Goal: Information Seeking & Learning: Learn about a topic

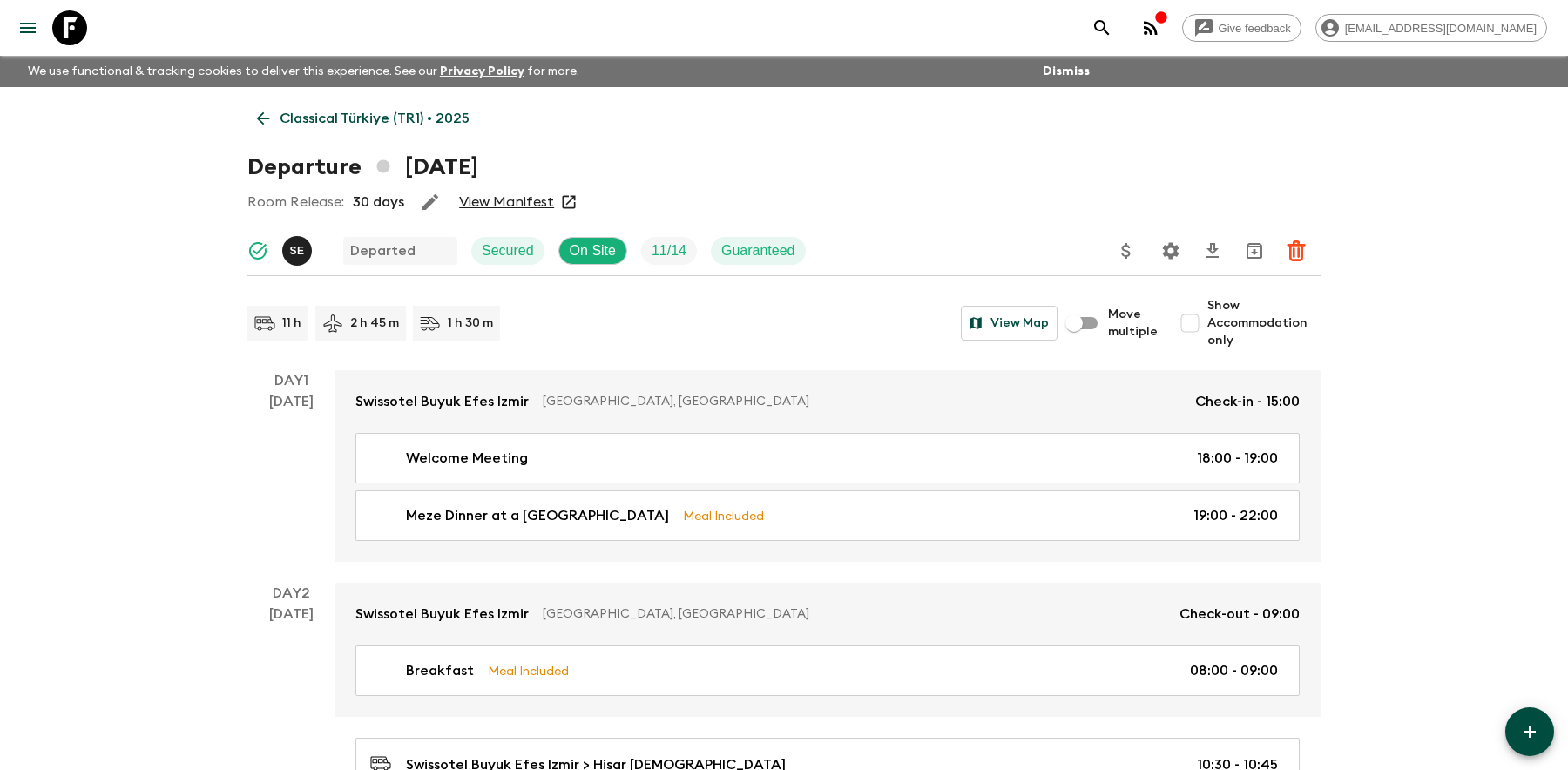
click at [74, 29] on icon at bounding box center [70, 28] width 35 height 35
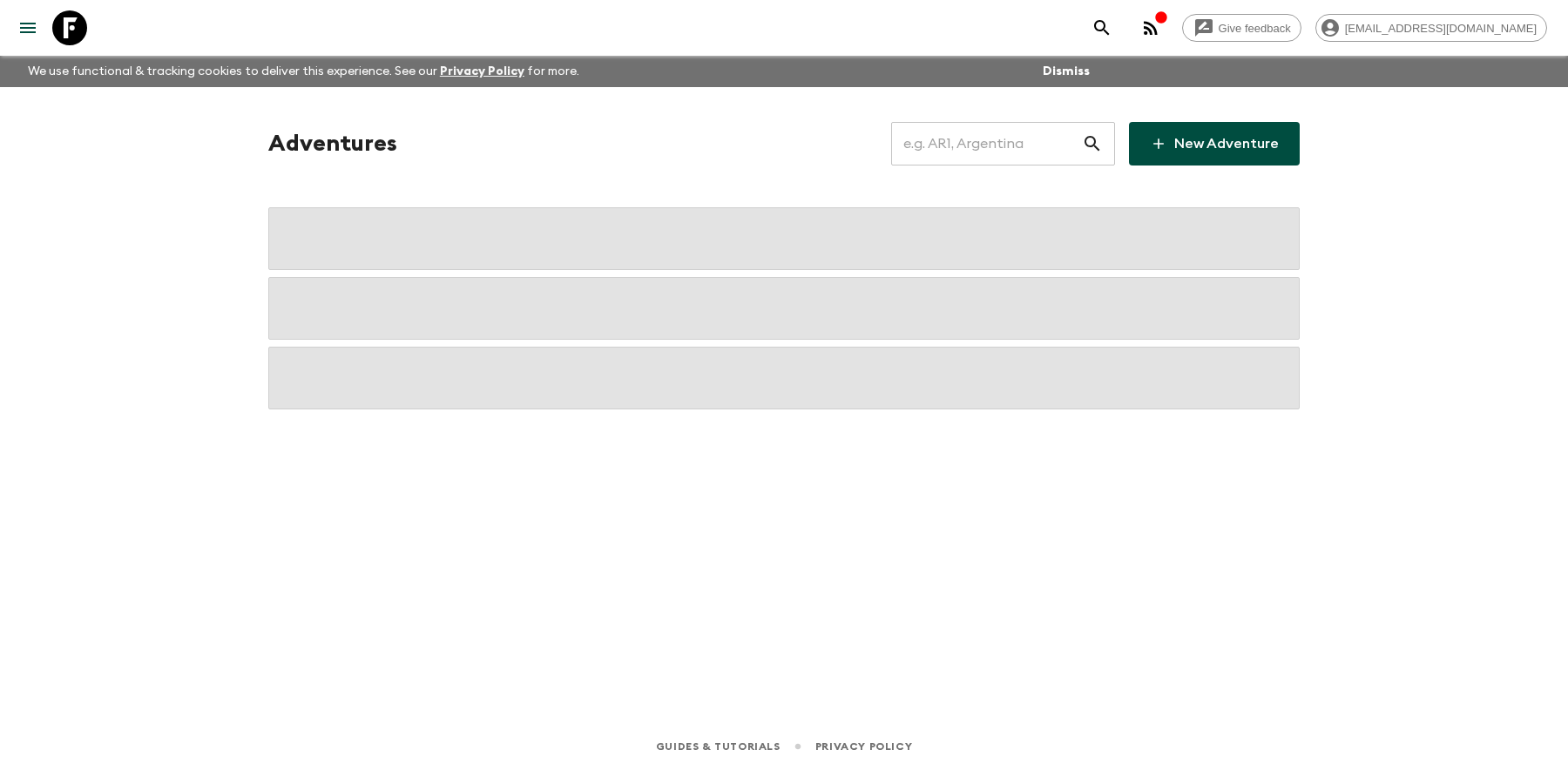
click at [964, 145] on input "text" at bounding box center [986, 144] width 190 height 49
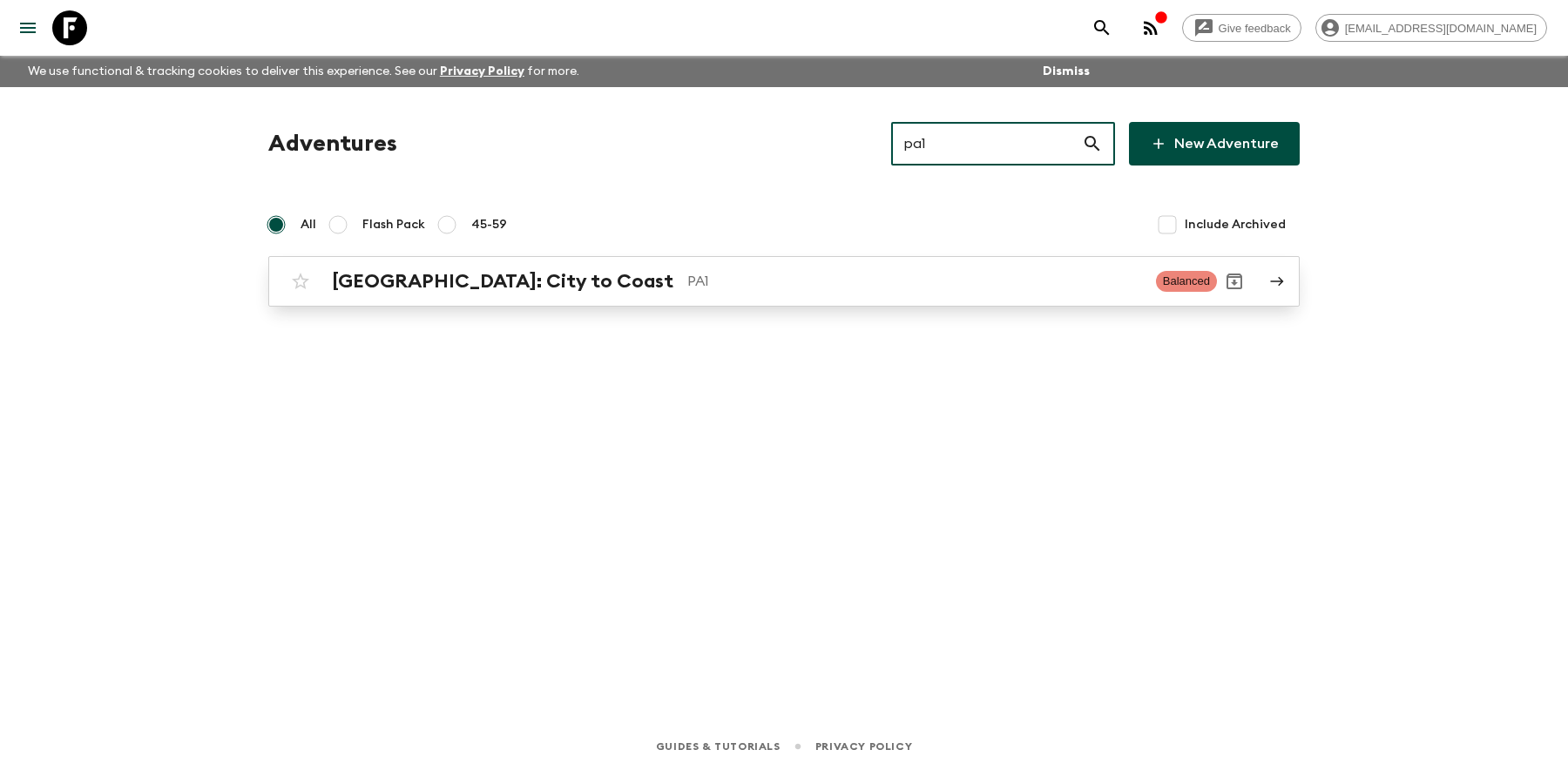
type input "pa1"
click at [547, 296] on div "[GEOGRAPHIC_DATA]: City to Coast PA1 Balanced" at bounding box center [750, 282] width 934 height 35
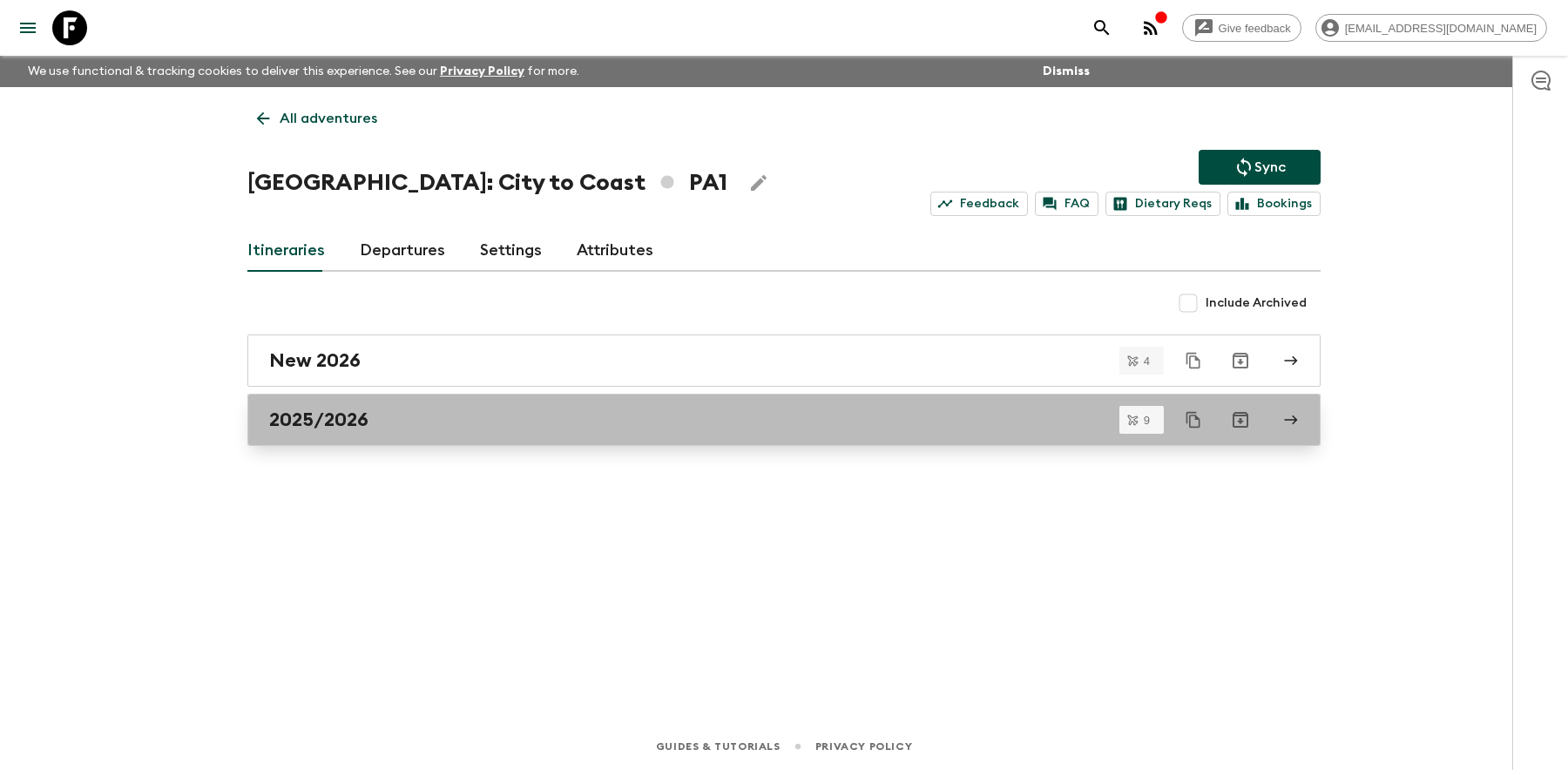
click at [379, 417] on div "2025/2026" at bounding box center [767, 419] width 997 height 23
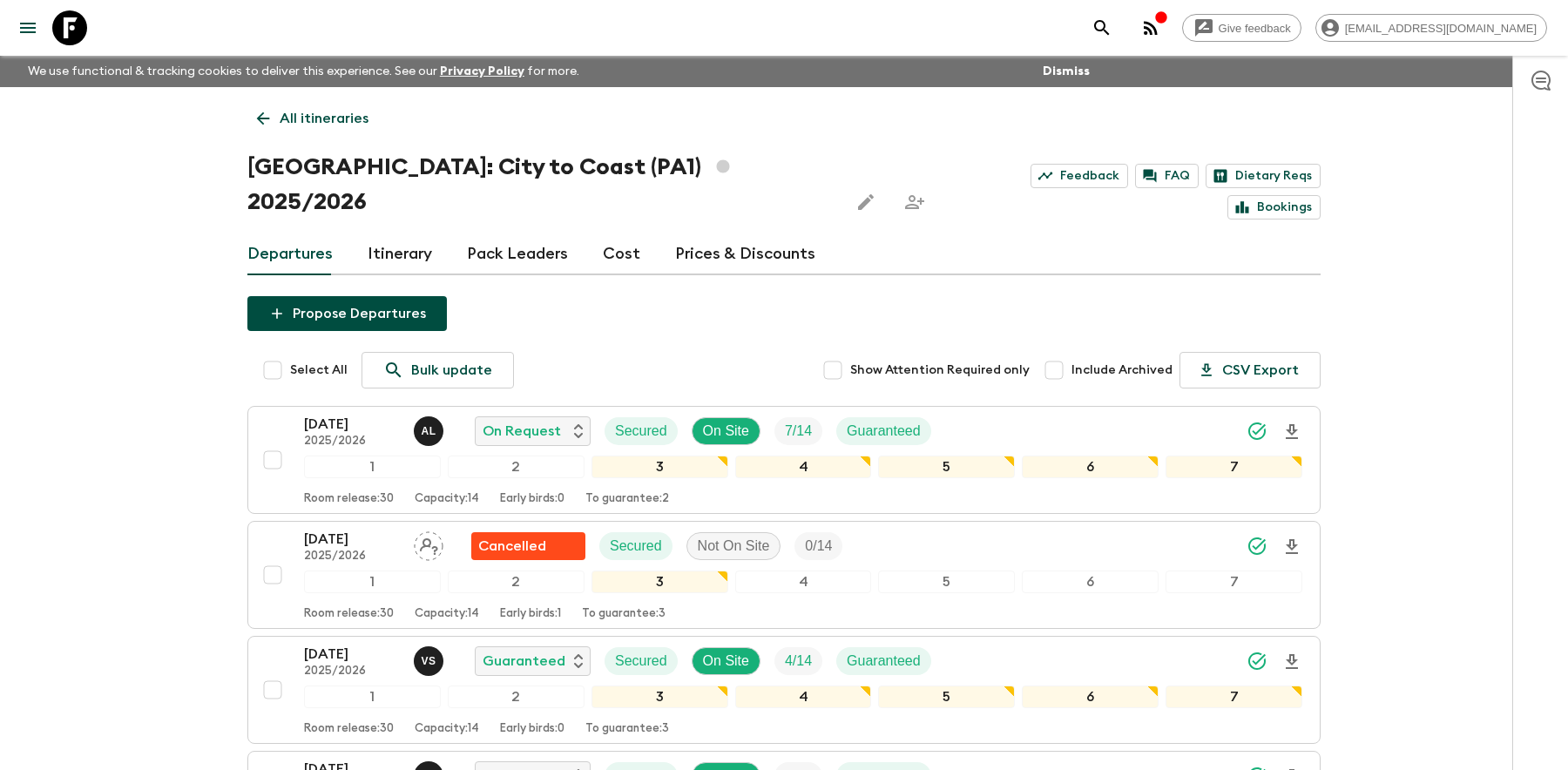
scroll to position [3, 0]
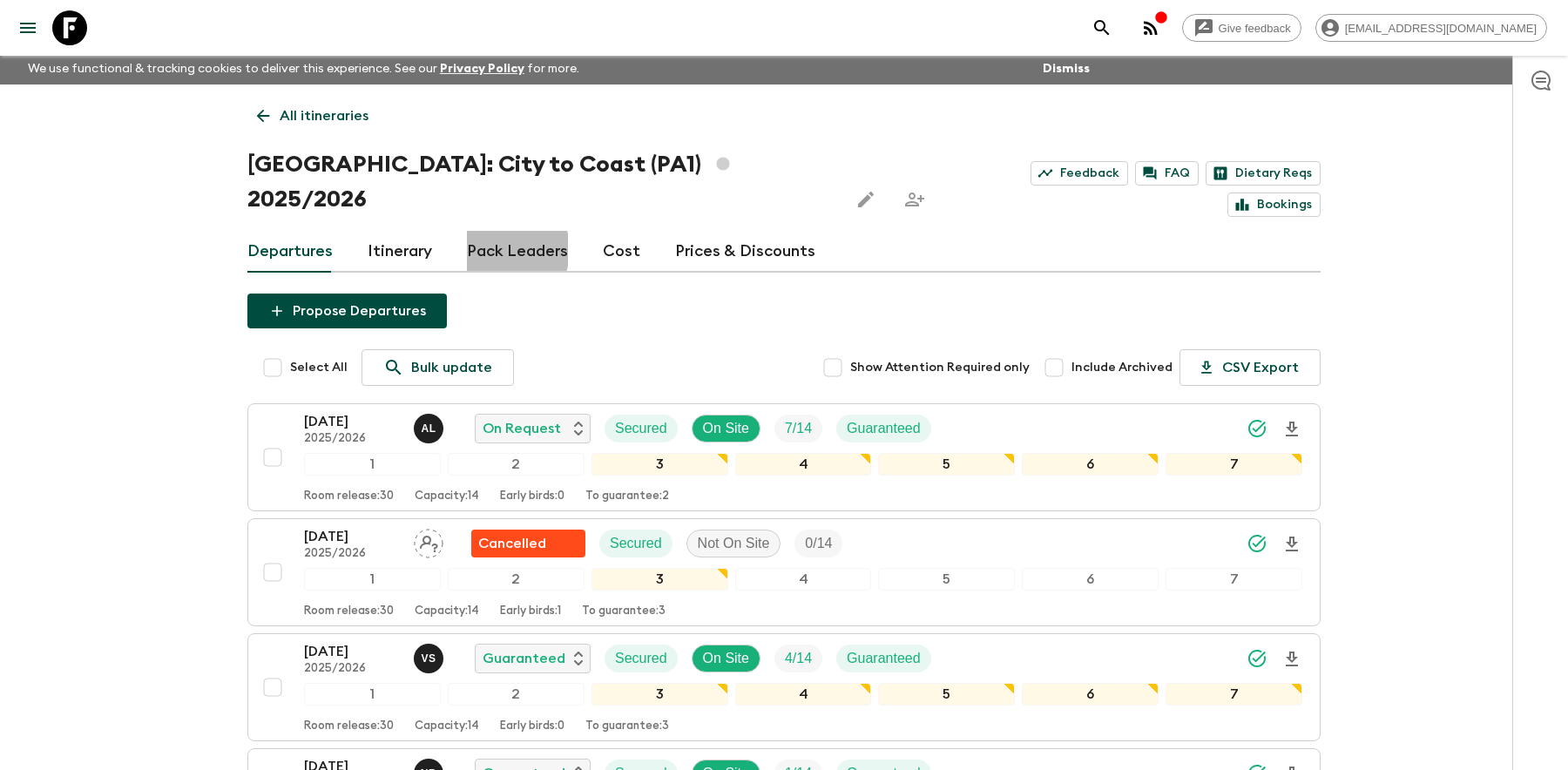
click at [493, 231] on link "Pack Leaders" at bounding box center [517, 251] width 101 height 41
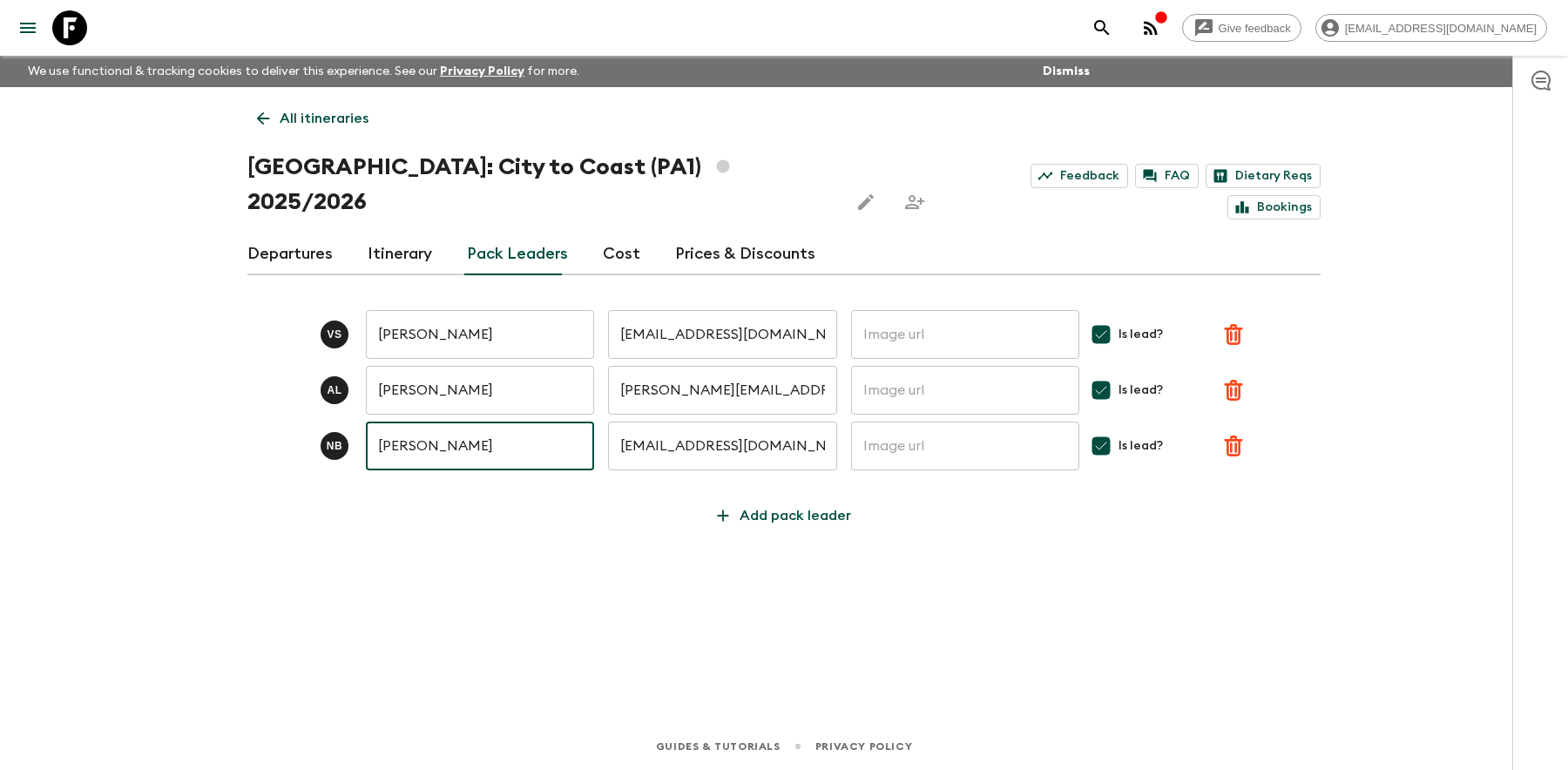
click at [418, 421] on input "[PERSON_NAME]" at bounding box center [480, 445] width 228 height 49
click at [1240, 435] on icon "submit" at bounding box center [1237, 445] width 21 height 21
type input "[PERSON_NAME]"
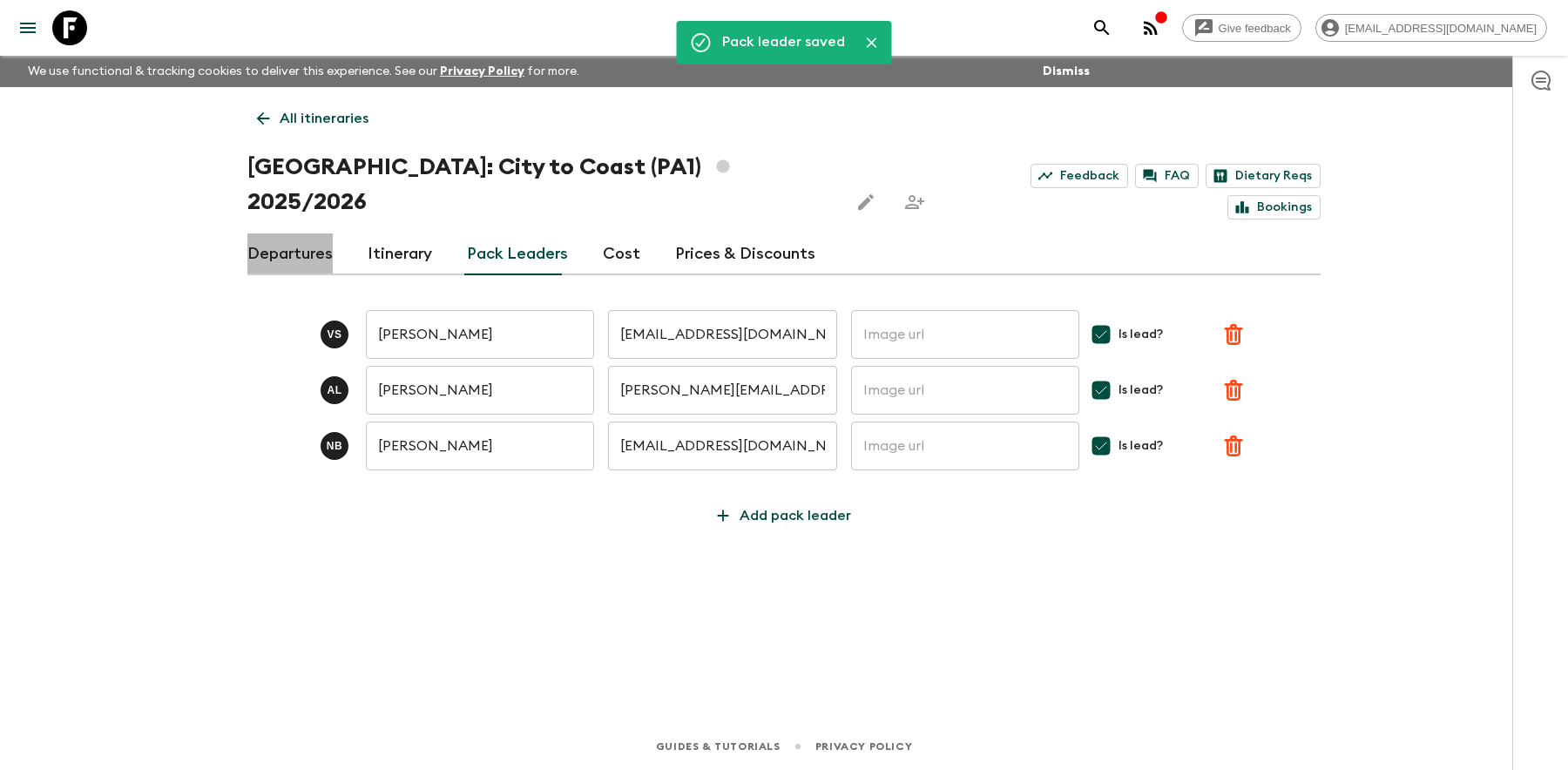
click at [291, 234] on link "Departures" at bounding box center [290, 254] width 86 height 41
